Goal: Information Seeking & Learning: Understand process/instructions

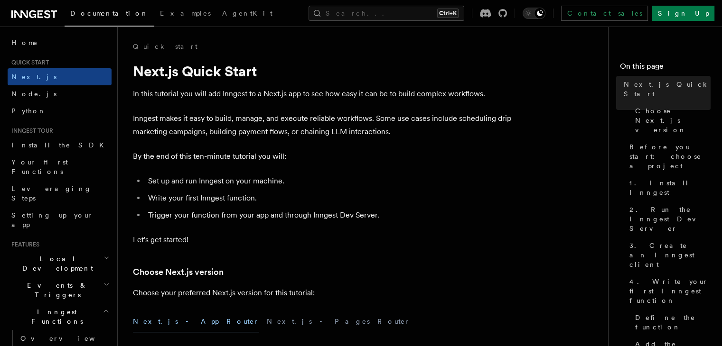
scroll to position [95, 0]
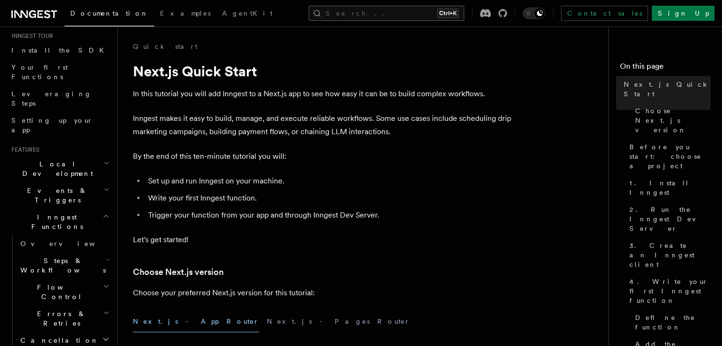
click at [407, 16] on button "Search... Ctrl+K" at bounding box center [386, 13] width 156 height 15
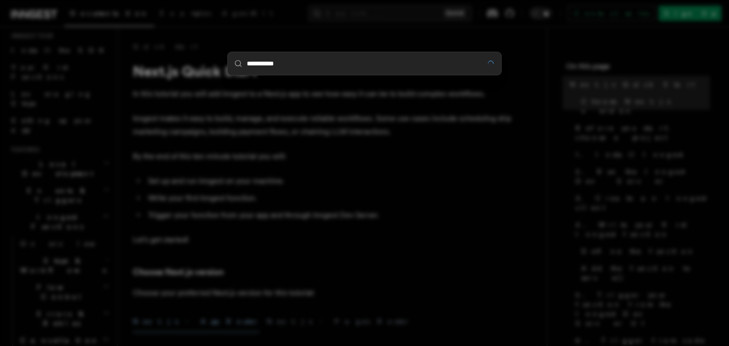
type input "**********"
drag, startPoint x: 351, startPoint y: 215, endPoint x: 329, endPoint y: 200, distance: 26.6
click at [351, 214] on div "**********" at bounding box center [364, 173] width 729 height 346
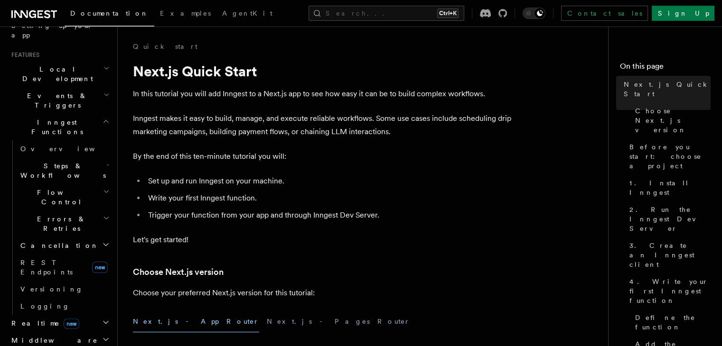
scroll to position [237, 0]
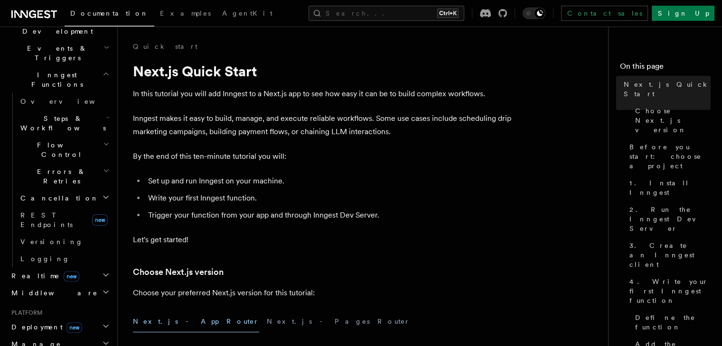
click at [70, 319] on h2 "Deployment new" at bounding box center [60, 327] width 104 height 17
click at [67, 336] on link "Overview" at bounding box center [64, 344] width 95 height 17
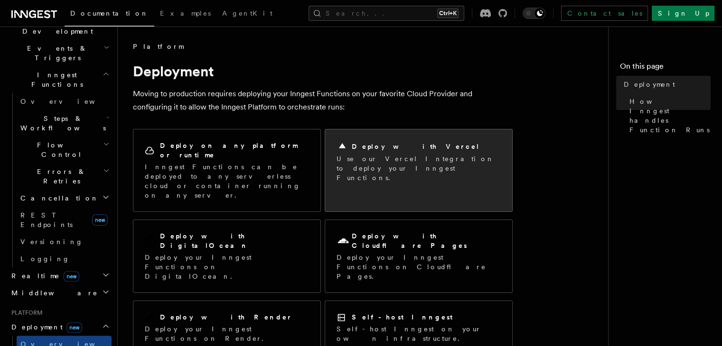
click at [387, 158] on p "Use our Vercel Integration to deploy your Inngest Functions." at bounding box center [418, 168] width 164 height 28
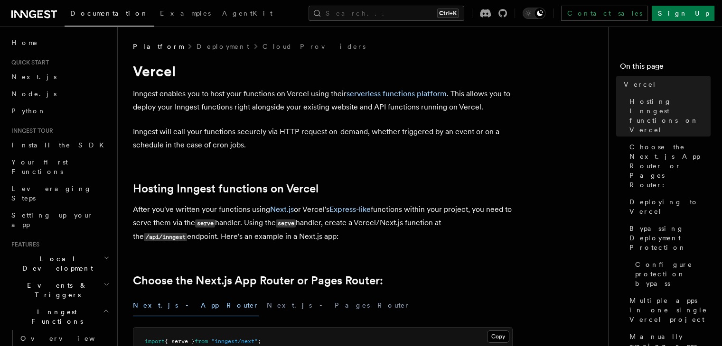
scroll to position [47, 0]
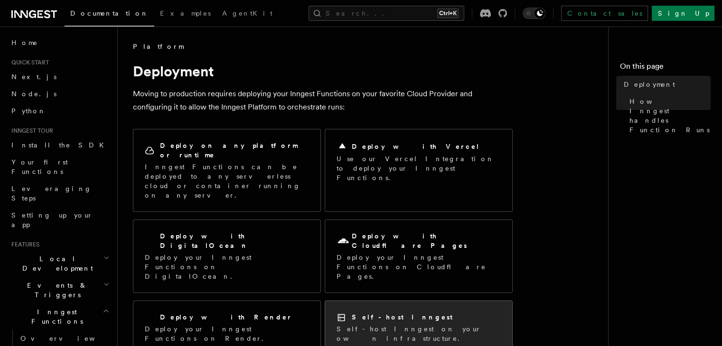
click at [372, 313] on h2 "Self-host Inngest" at bounding box center [402, 317] width 101 height 9
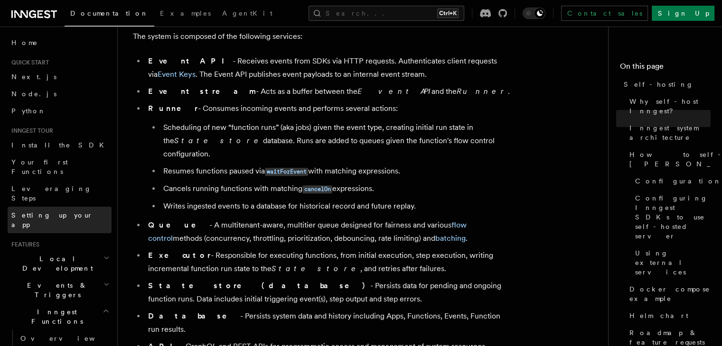
scroll to position [475, 0]
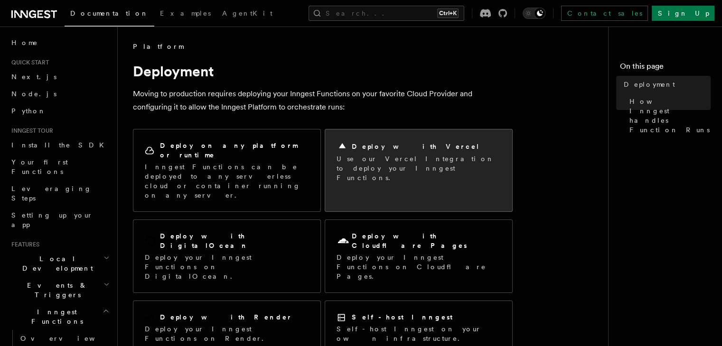
click at [368, 169] on p "Use our Vercel Integration to deploy your Inngest Functions." at bounding box center [418, 168] width 164 height 28
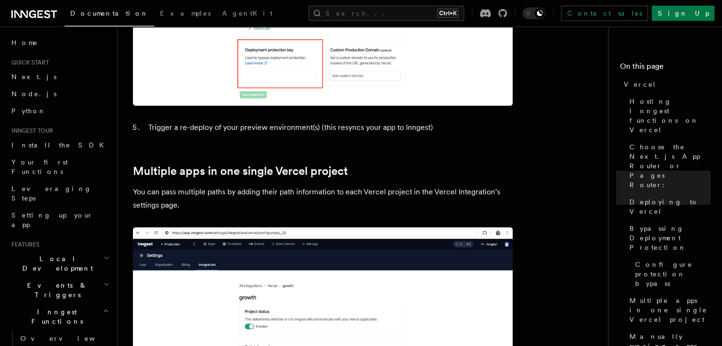
scroll to position [1281, 0]
